Goal: Task Accomplishment & Management: Complete application form

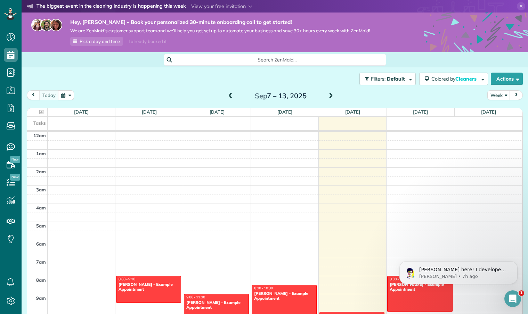
scroll to position [84, 0]
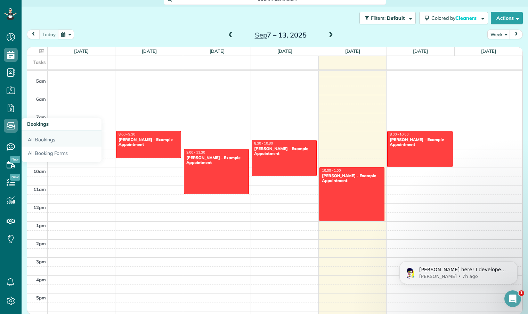
click at [47, 140] on link "All Bookings" at bounding box center [62, 139] width 80 height 16
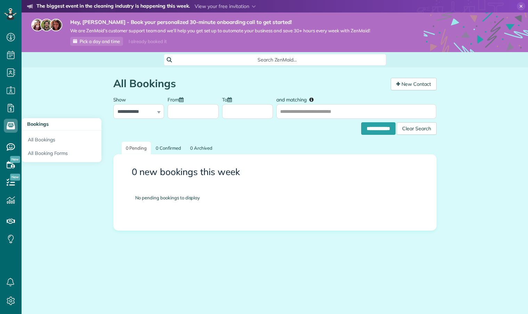
scroll to position [3, 3]
click at [43, 153] on link "All Booking Forms" at bounding box center [62, 155] width 80 height 16
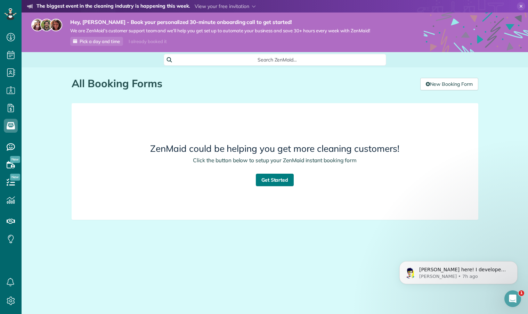
click at [278, 183] on link "Get Started" at bounding box center [275, 180] width 38 height 13
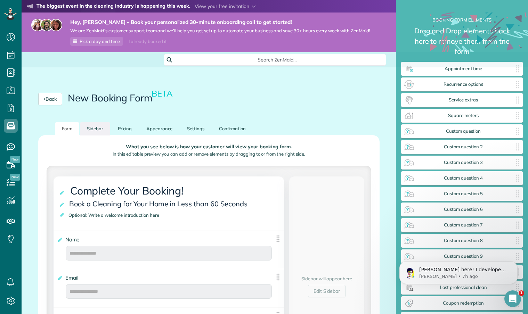
click at [92, 128] on link "Sidebar" at bounding box center [95, 129] width 30 height 14
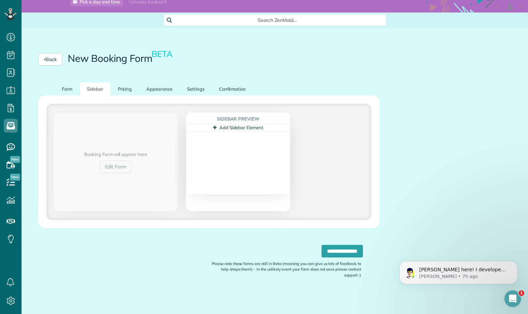
scroll to position [39, 0]
click at [119, 92] on link "Pricing" at bounding box center [125, 90] width 28 height 14
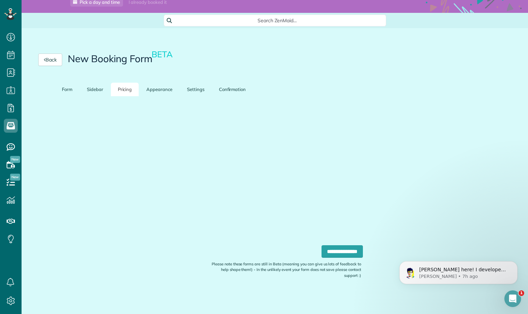
scroll to position [35, 0]
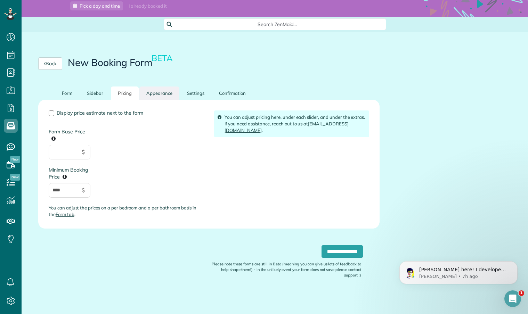
click at [149, 97] on link "Appearance" at bounding box center [159, 93] width 40 height 14
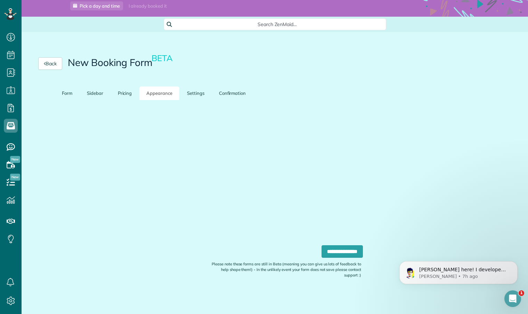
scroll to position [32, 0]
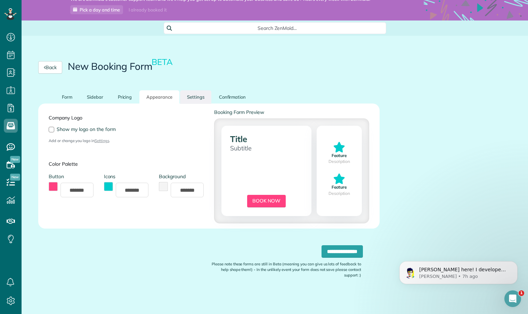
click at [205, 97] on link "Settings" at bounding box center [195, 97] width 31 height 14
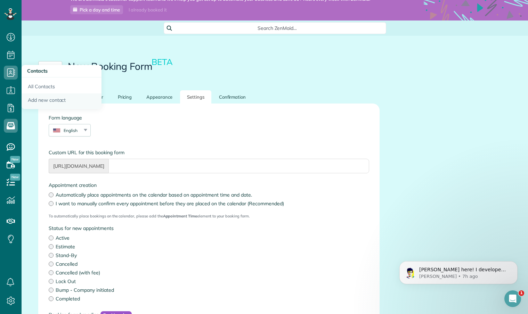
click at [48, 100] on link "Add new contact" at bounding box center [62, 101] width 80 height 16
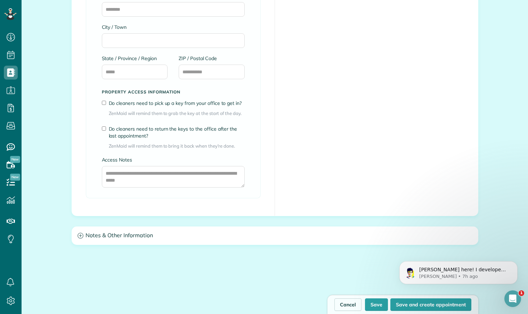
scroll to position [511, 0]
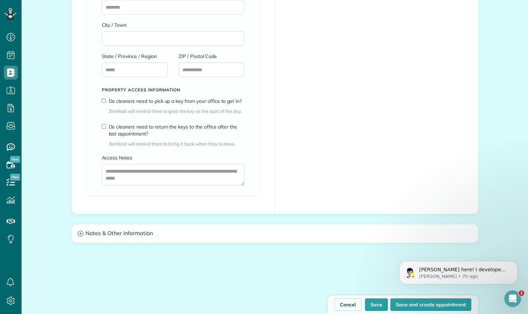
click at [82, 236] on h3 "Notes & Other Information" at bounding box center [275, 234] width 406 height 18
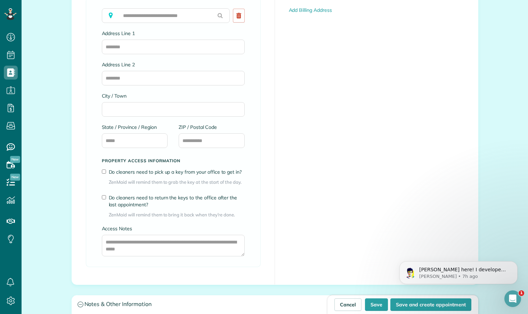
scroll to position [440, 0]
